Goal: Download file/media

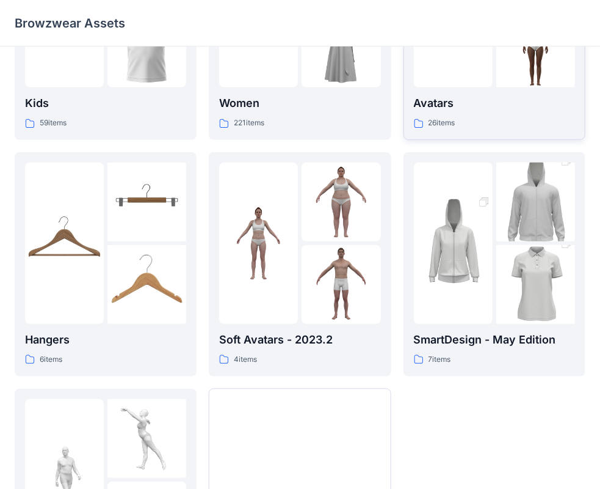
scroll to position [183, 0]
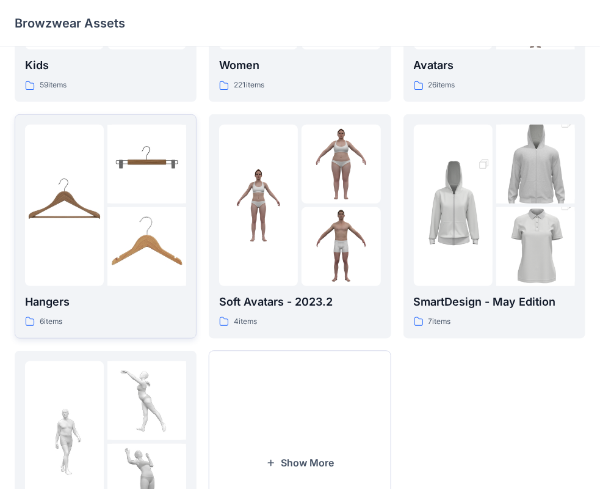
click at [45, 323] on p "6 items" at bounding box center [51, 321] width 23 height 13
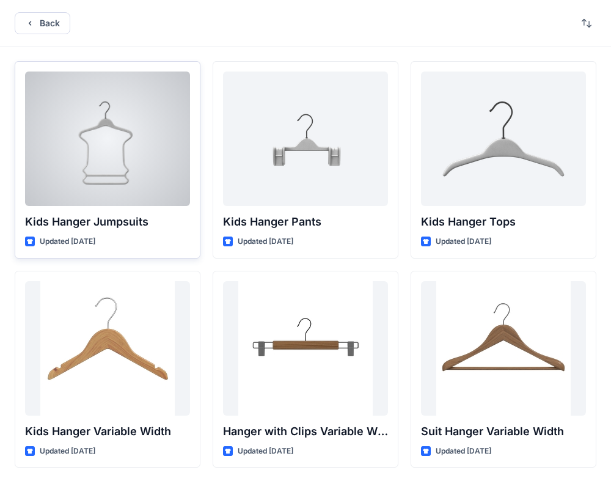
click at [116, 134] on div at bounding box center [107, 138] width 165 height 134
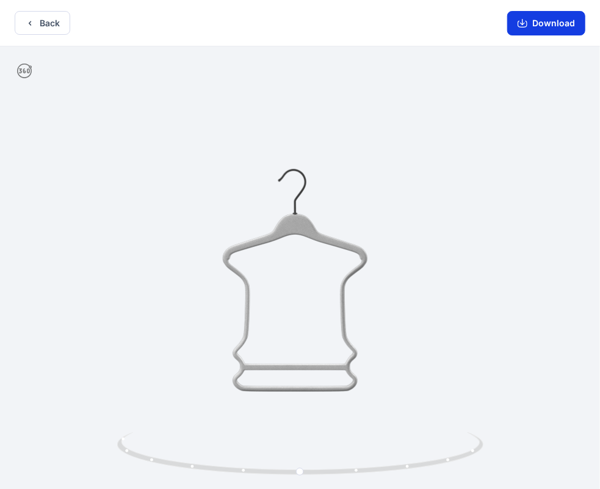
click at [547, 22] on button "Download" at bounding box center [547, 23] width 78 height 24
click at [527, 24] on icon "button" at bounding box center [523, 23] width 10 height 10
click at [37, 26] on button "Back" at bounding box center [43, 23] width 56 height 24
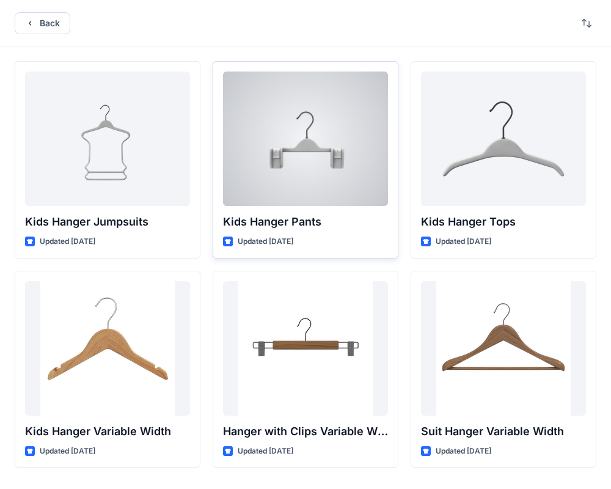
click at [324, 138] on div at bounding box center [305, 138] width 165 height 134
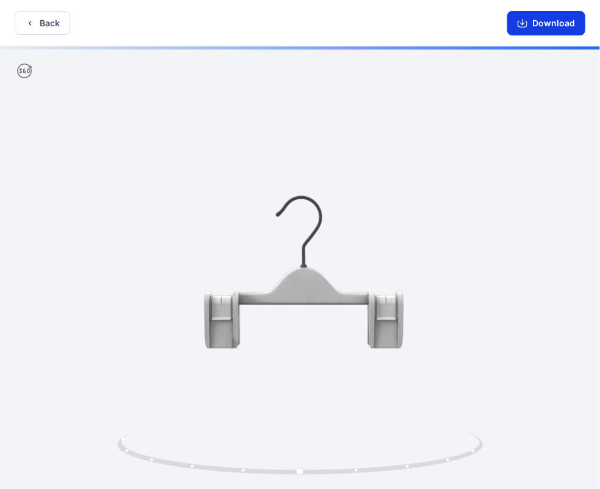
click at [549, 24] on button "Download" at bounding box center [547, 23] width 78 height 24
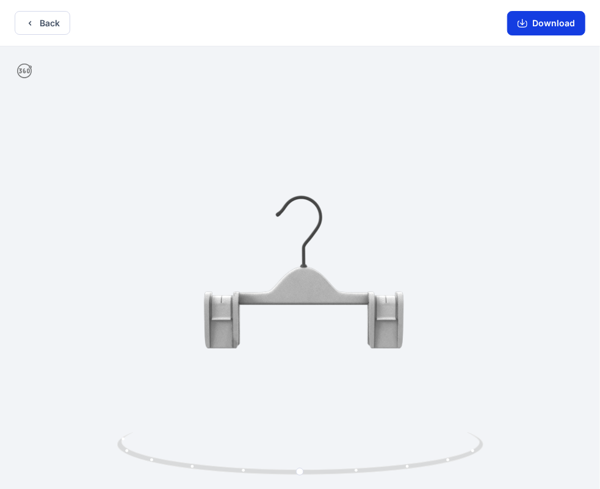
click at [549, 24] on button "Download" at bounding box center [547, 23] width 78 height 24
click at [38, 21] on button "Back" at bounding box center [43, 23] width 56 height 24
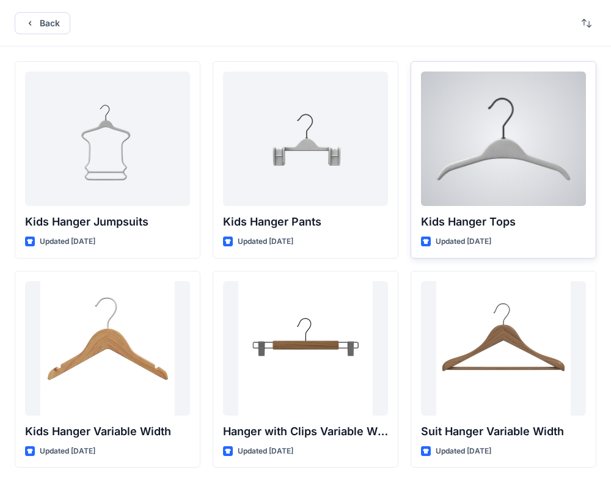
click at [564, 93] on div at bounding box center [503, 138] width 165 height 134
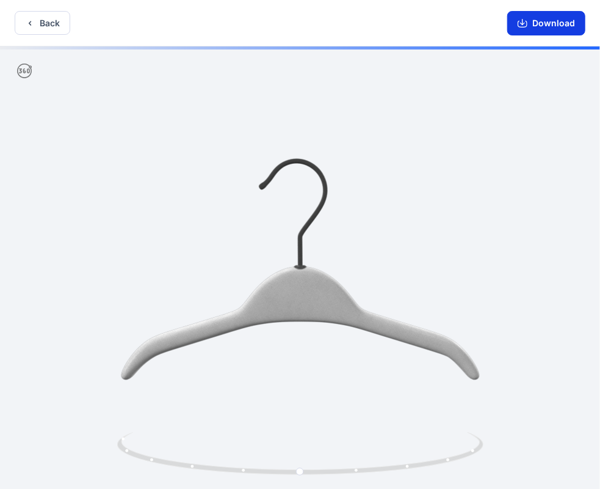
click at [536, 27] on button "Download" at bounding box center [547, 23] width 78 height 24
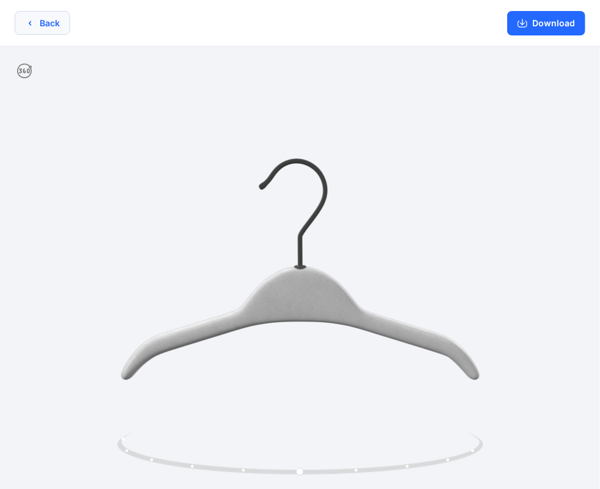
click at [34, 24] on icon "button" at bounding box center [30, 23] width 10 height 10
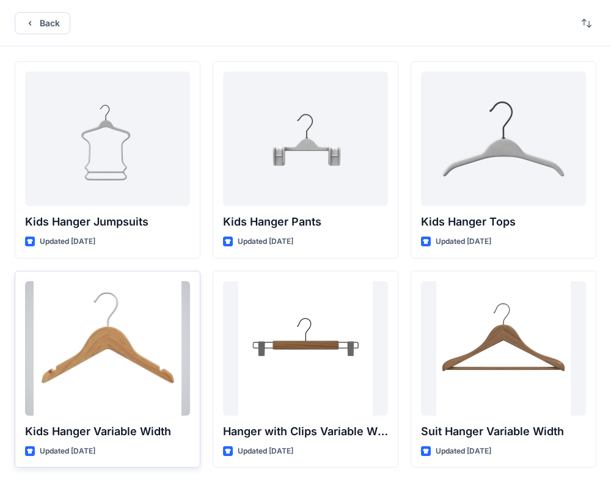
click at [123, 315] on div at bounding box center [107, 348] width 165 height 134
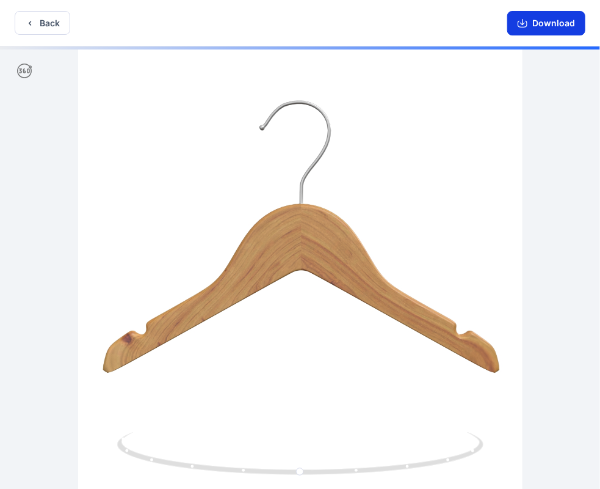
click at [539, 20] on button "Download" at bounding box center [547, 23] width 78 height 24
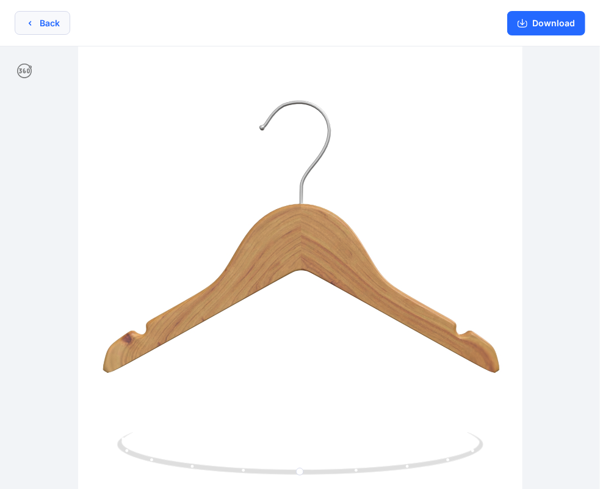
click at [31, 26] on icon "button" at bounding box center [30, 23] width 10 height 10
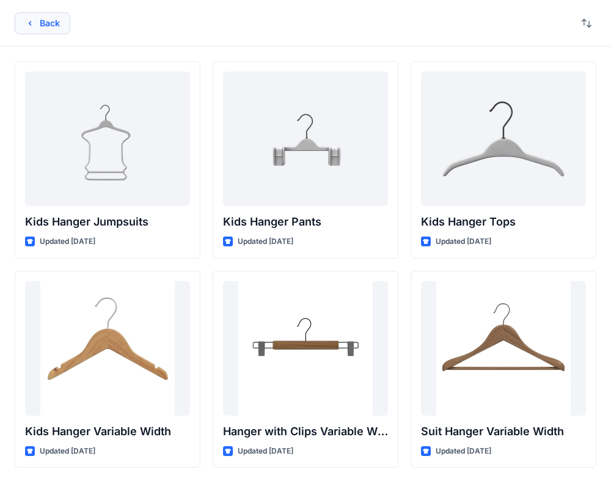
click at [48, 24] on button "Back" at bounding box center [43, 23] width 56 height 22
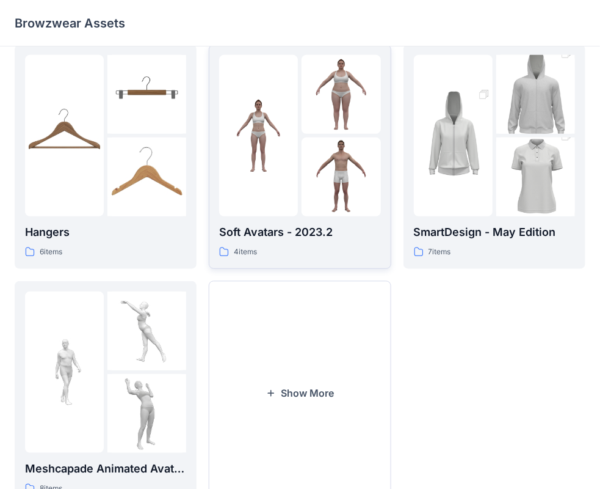
scroll to position [303, 0]
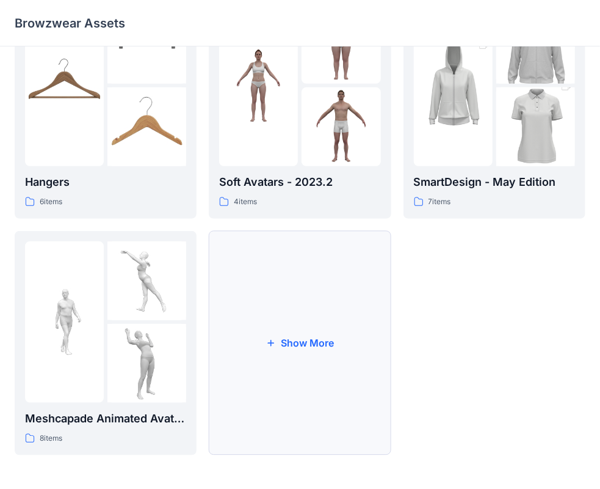
click at [297, 345] on button "Show More" at bounding box center [300, 343] width 182 height 224
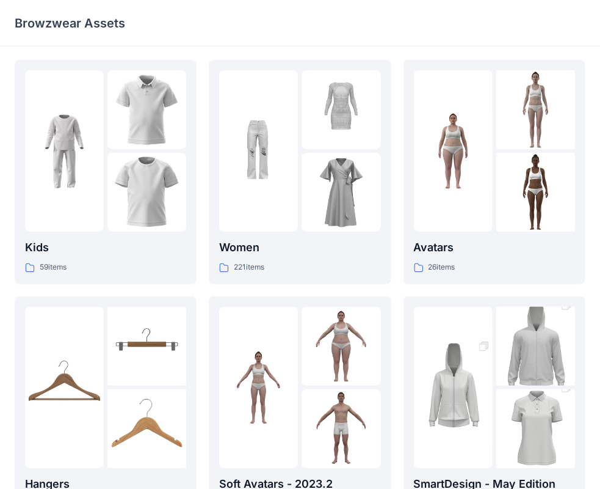
scroll to position [0, 0]
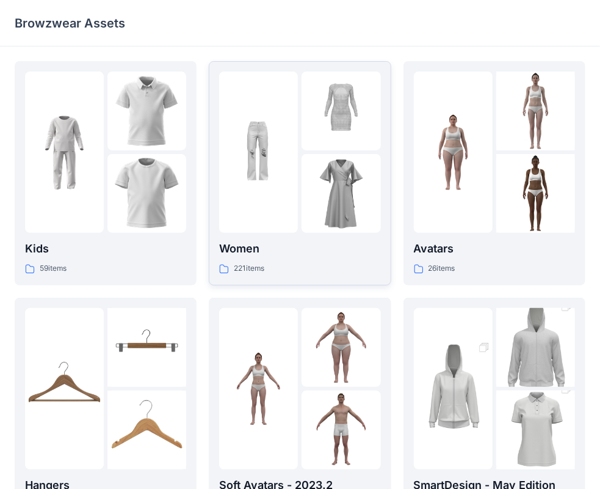
click at [239, 249] on p "Women" at bounding box center [299, 248] width 161 height 17
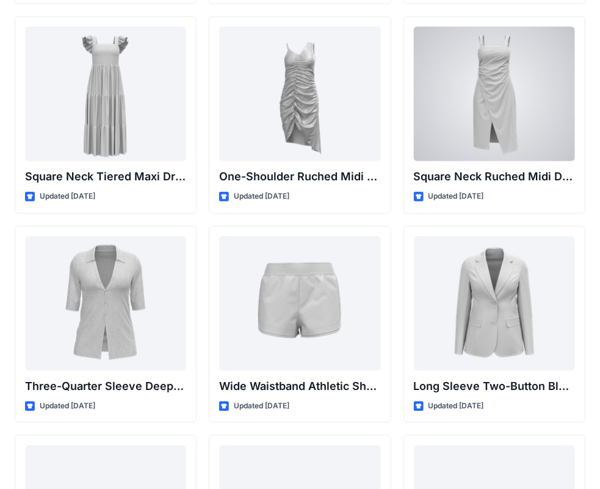
scroll to position [1004, 0]
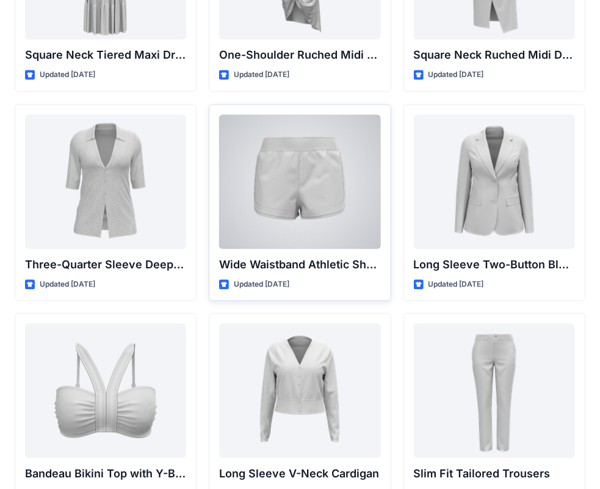
click at [335, 180] on div at bounding box center [299, 181] width 161 height 134
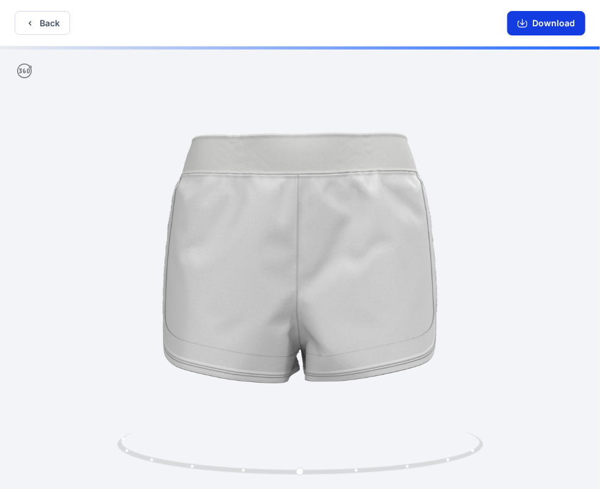
click at [542, 23] on button "Download" at bounding box center [547, 23] width 78 height 24
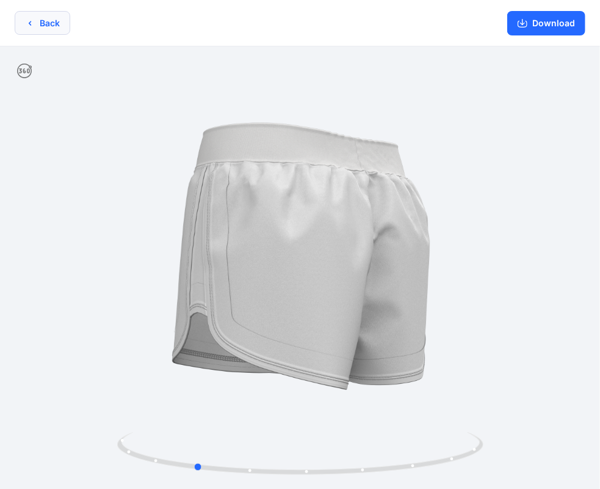
click at [38, 22] on button "Back" at bounding box center [43, 23] width 56 height 24
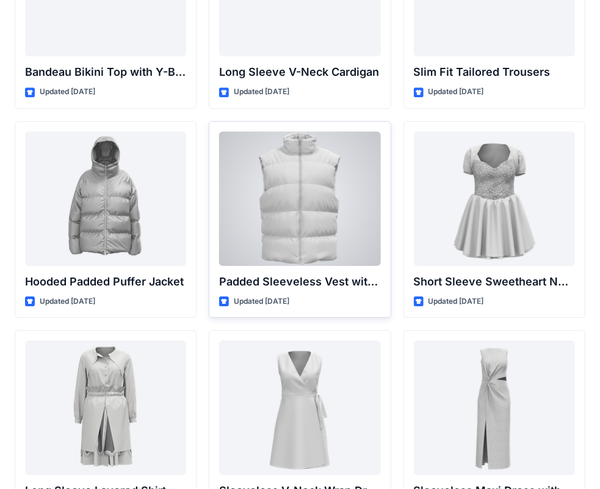
scroll to position [1412, 0]
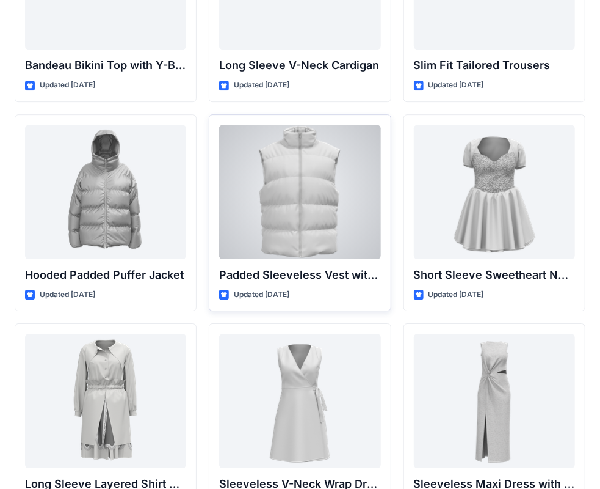
click at [293, 203] on div at bounding box center [299, 192] width 161 height 134
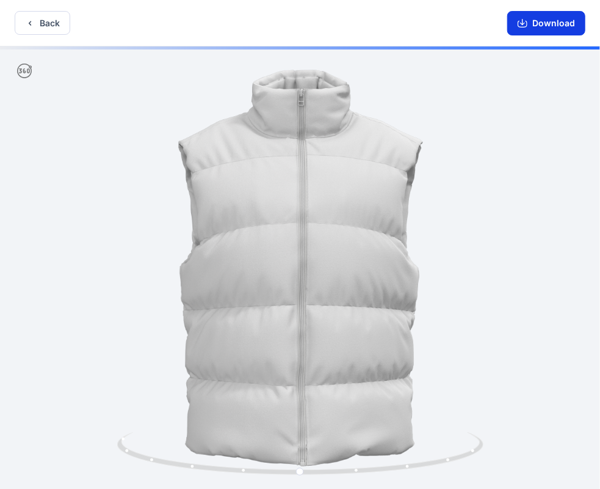
click at [539, 22] on button "Download" at bounding box center [547, 23] width 78 height 24
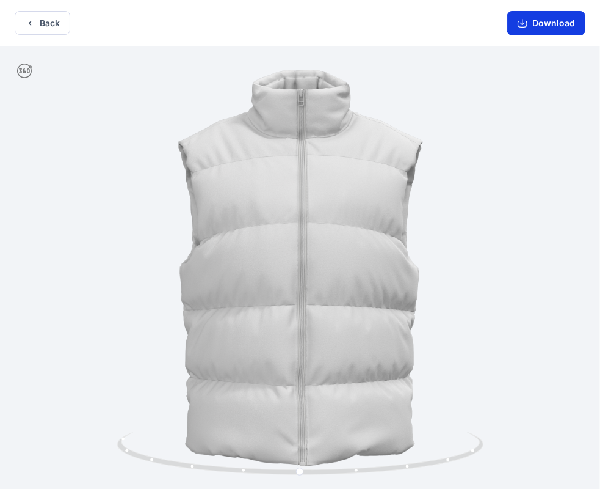
click at [528, 25] on icon "button" at bounding box center [523, 23] width 10 height 10
click at [43, 20] on button "Back" at bounding box center [43, 23] width 56 height 24
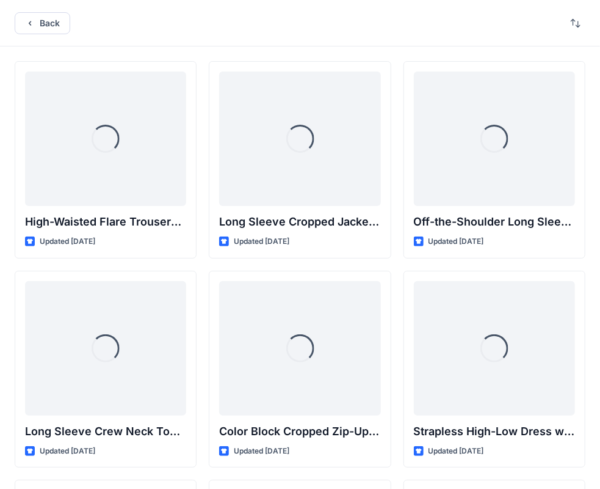
scroll to position [1412, 0]
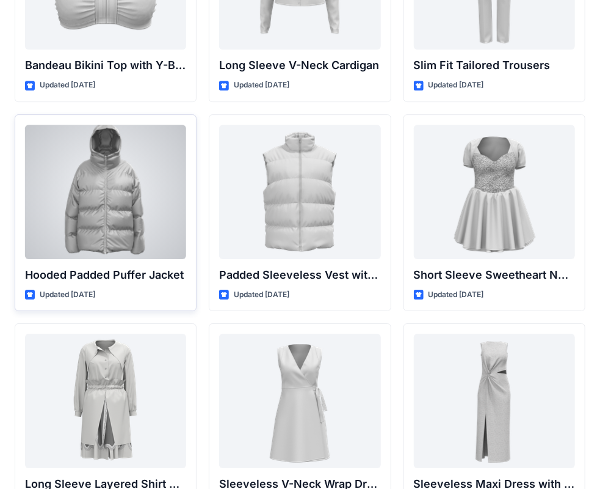
click at [112, 193] on div at bounding box center [105, 192] width 161 height 134
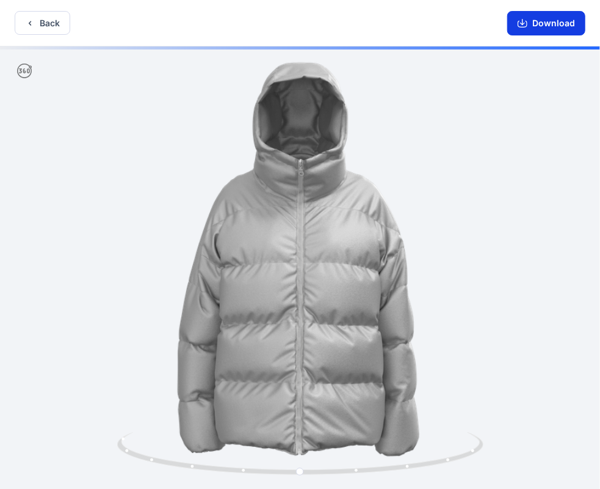
click at [545, 23] on button "Download" at bounding box center [547, 23] width 78 height 24
click at [32, 23] on icon "button" at bounding box center [30, 23] width 10 height 10
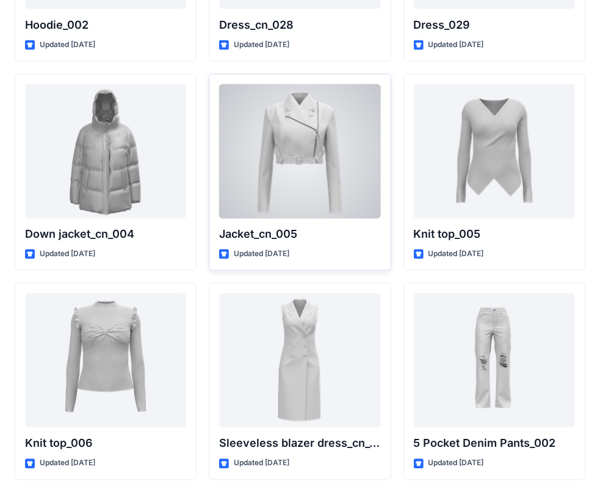
scroll to position [7972, 0]
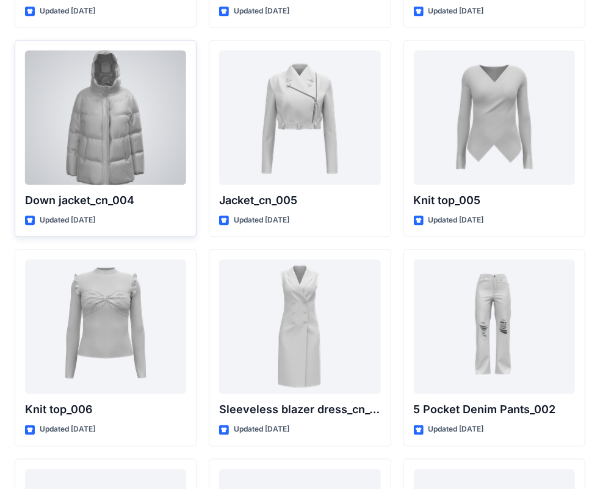
click at [143, 109] on div at bounding box center [105, 118] width 161 height 134
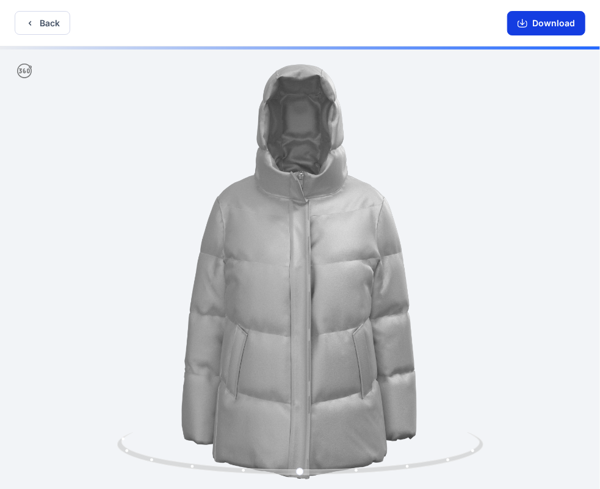
click at [545, 27] on button "Download" at bounding box center [547, 23] width 78 height 24
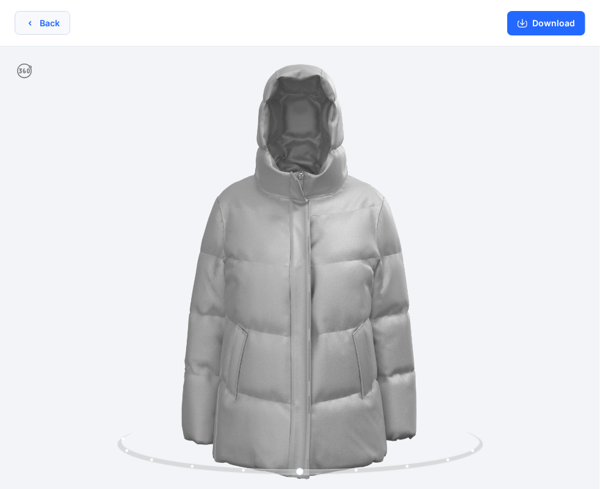
click at [38, 21] on button "Back" at bounding box center [43, 23] width 56 height 24
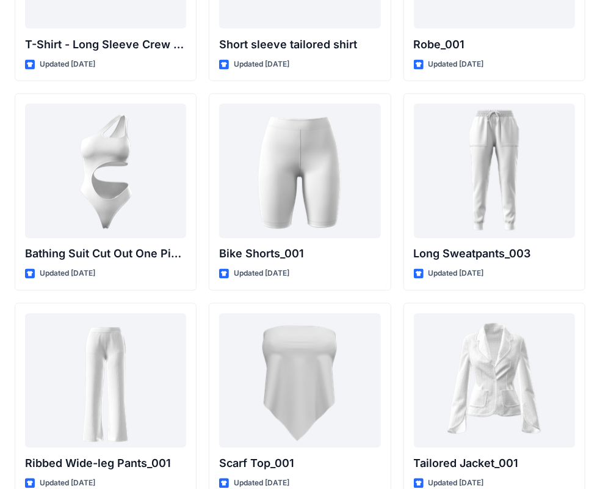
scroll to position [13350, 0]
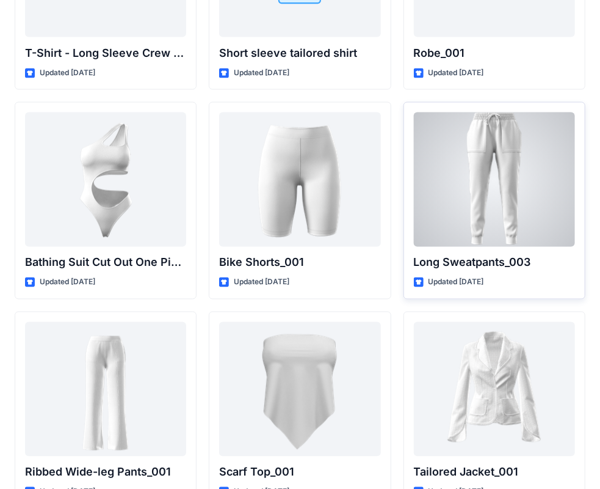
click at [522, 133] on div at bounding box center [494, 179] width 161 height 134
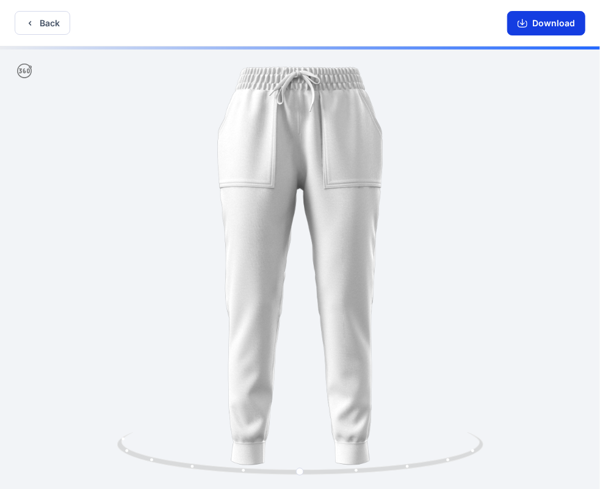
click at [542, 27] on button "Download" at bounding box center [547, 23] width 78 height 24
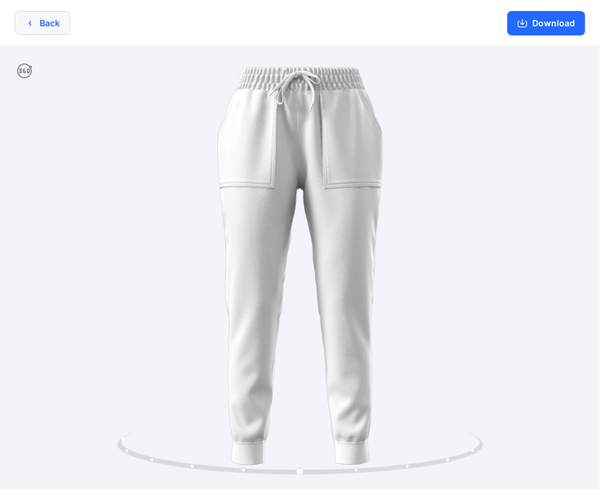
click at [32, 21] on icon "button" at bounding box center [30, 23] width 10 height 10
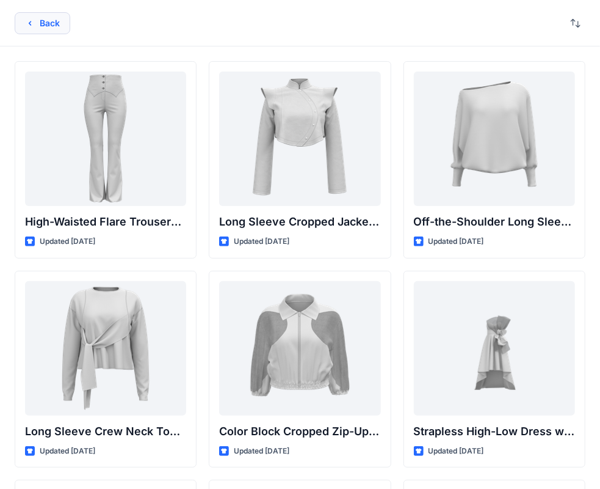
click at [44, 20] on button "Back" at bounding box center [43, 23] width 56 height 22
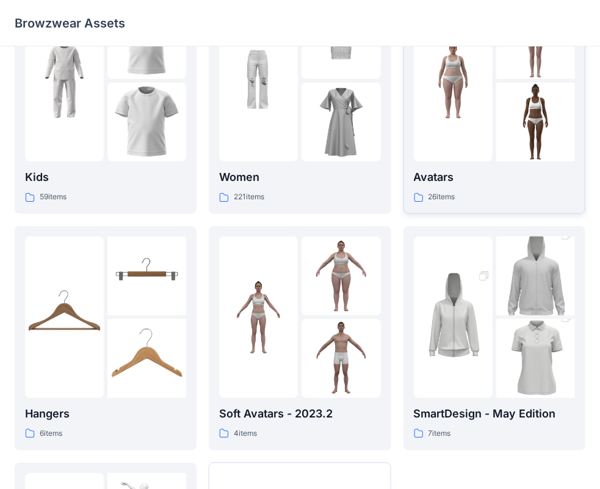
scroll to position [122, 0]
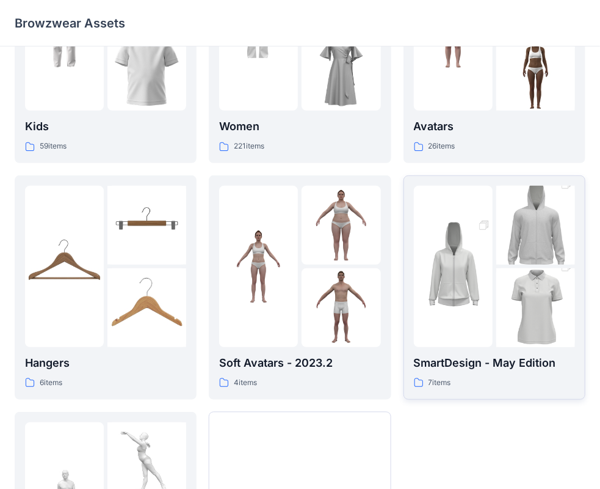
click at [476, 361] on p "SmartDesign - May Edition" at bounding box center [494, 362] width 161 height 17
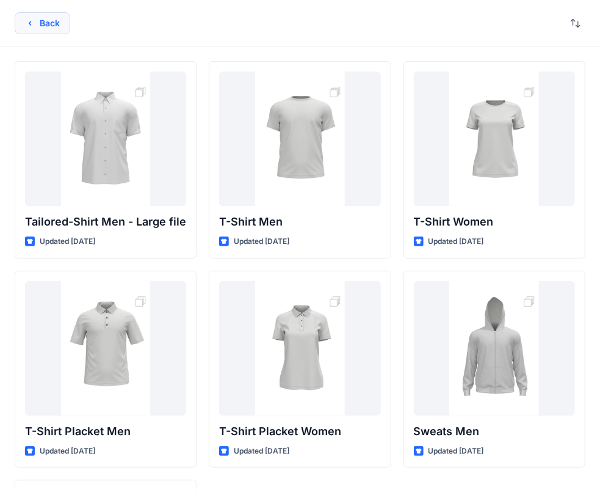
click at [31, 28] on button "Back" at bounding box center [43, 23] width 56 height 22
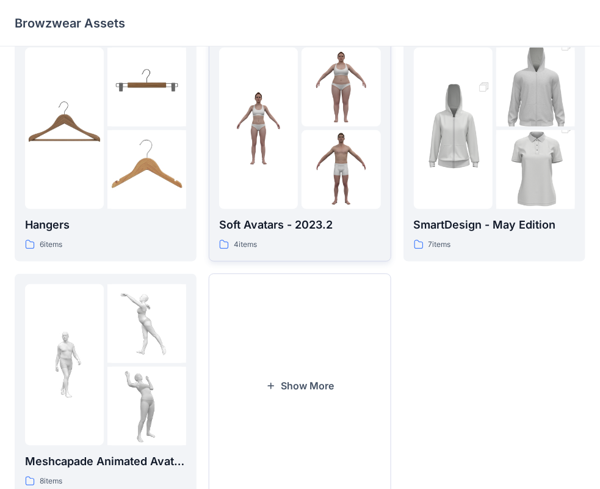
scroll to position [303, 0]
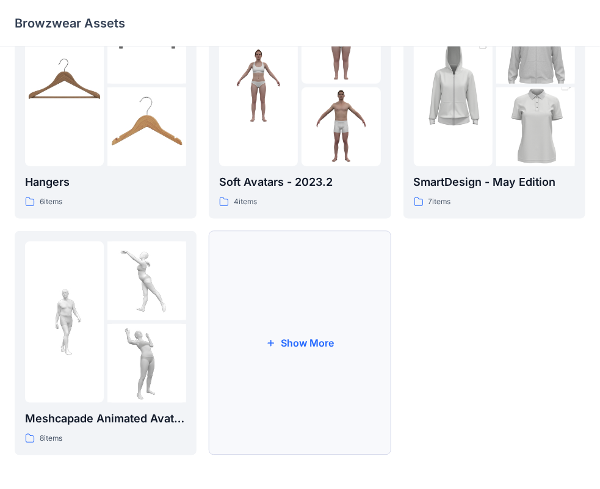
click at [298, 337] on button "Show More" at bounding box center [300, 343] width 182 height 224
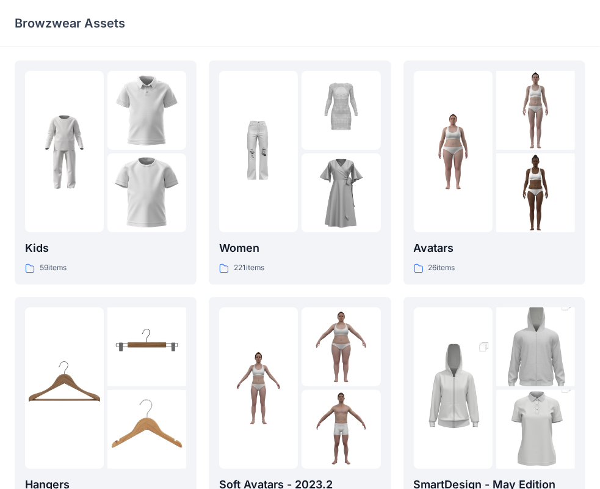
scroll to position [0, 0]
